Goal: Task Accomplishment & Management: Use online tool/utility

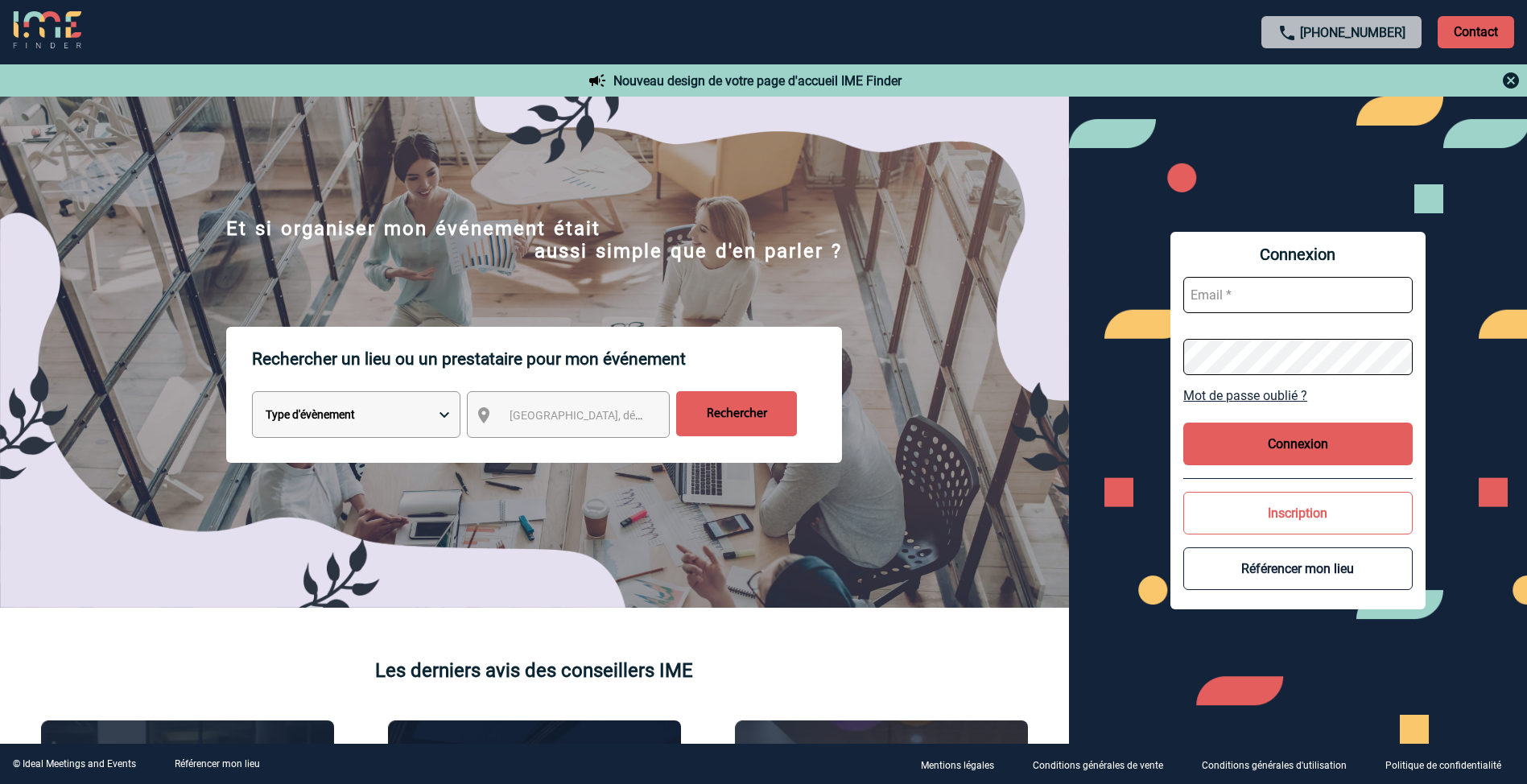
type input "[PERSON_NAME][EMAIL_ADDRESS][DOMAIN_NAME]"
click at [455, 424] on select "Type d'évènement Séminaire avec nuitée Réunion Repas de groupe Team Building & …" at bounding box center [356, 414] width 209 height 47
click at [444, 337] on p "Rechercher un lieu ou un prestataire pour mon événement" at bounding box center [547, 359] width 590 height 64
click at [403, 414] on select "Type d'évènement Séminaire avec nuitée Réunion Repas de groupe Team Building & …" at bounding box center [356, 414] width 209 height 47
select select "1"
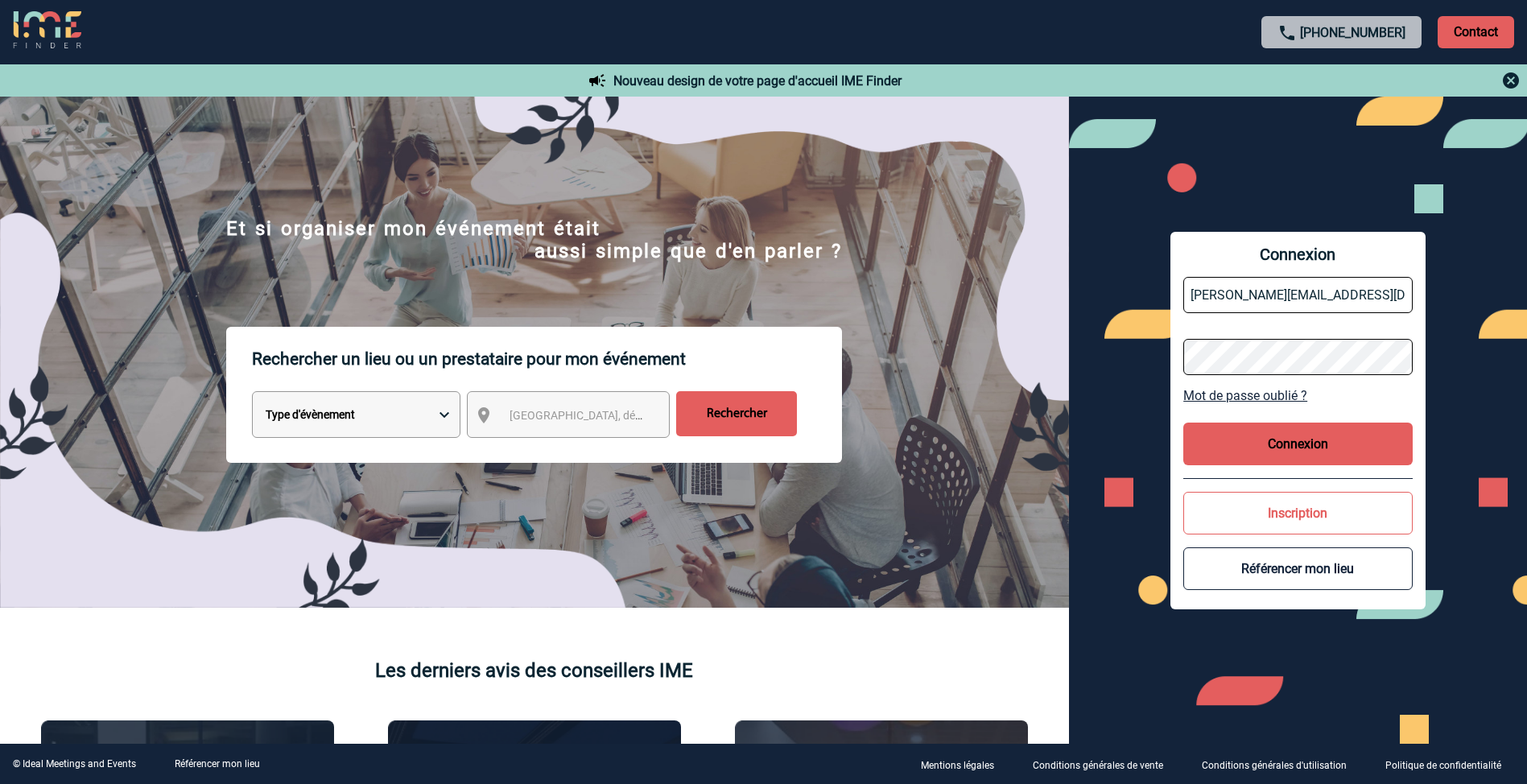
click at [252, 394] on select "Type d'évènement Séminaire avec nuitée Réunion Repas de groupe Team Building & …" at bounding box center [356, 414] width 209 height 47
click at [443, 416] on select "Type d'évènement Séminaire avec nuitée Réunion Repas de groupe Team Building & …" at bounding box center [356, 414] width 209 height 47
click at [509, 563] on div "Rechercher un lieu ou un prestataire pour mon événement Type d'évènement Sémina…" at bounding box center [534, 467] width 1069 height 281
click at [441, 418] on select "Type d'évènement Séminaire avec nuitée Réunion Repas de groupe Team Building & …" at bounding box center [356, 414] width 209 height 47
